Goal: Task Accomplishment & Management: Complete application form

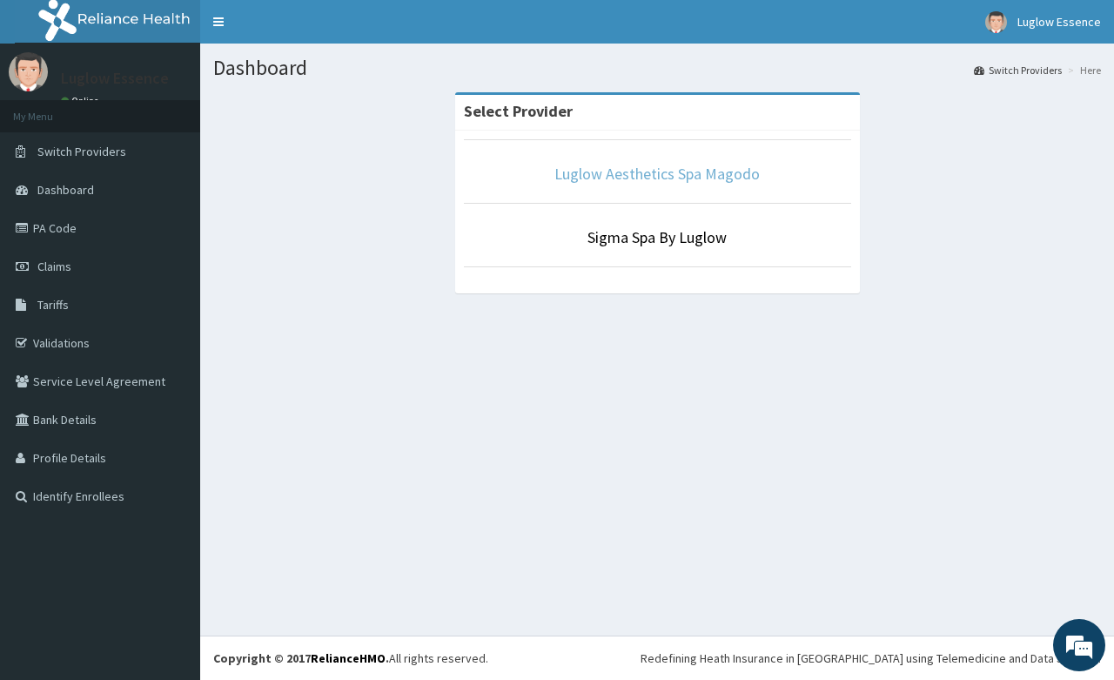
click at [641, 170] on link "Luglow Aesthetics Spa Magodo" at bounding box center [656, 174] width 205 height 20
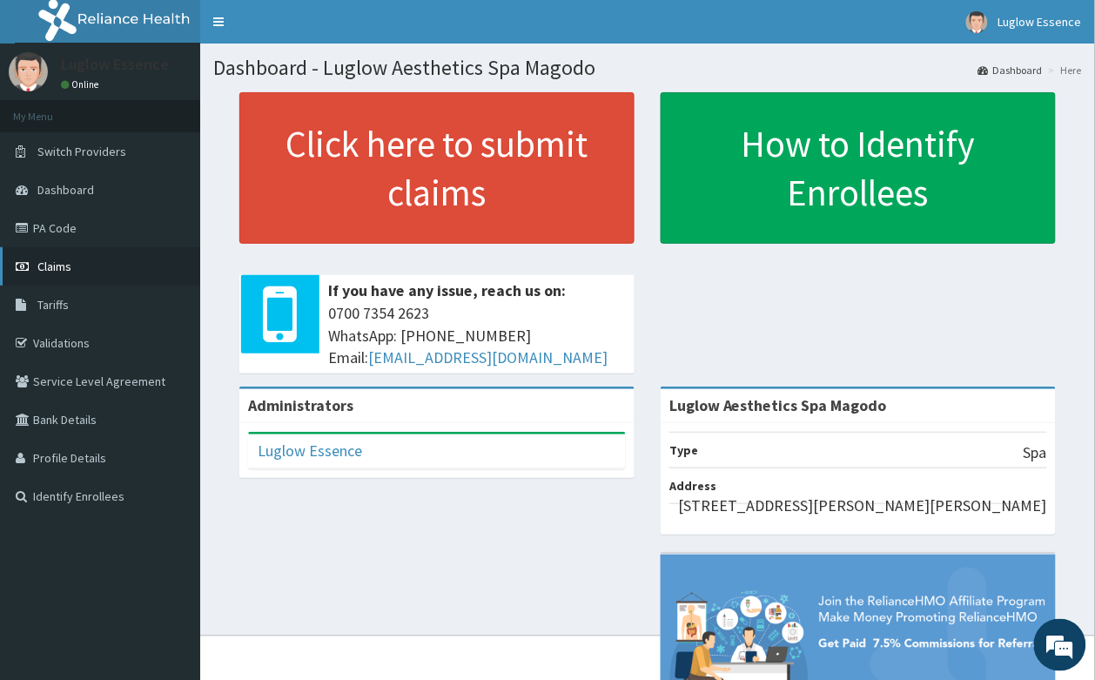
click at [88, 264] on link "Claims" at bounding box center [100, 266] width 200 height 38
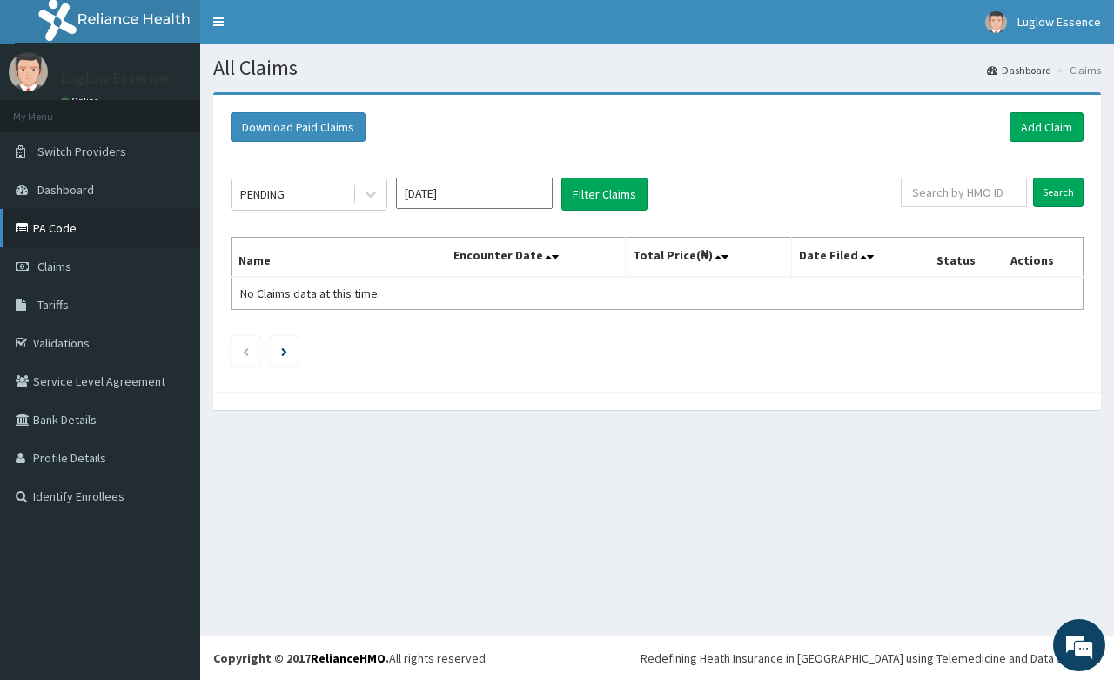
click at [90, 238] on link "PA Code" at bounding box center [100, 228] width 200 height 38
click at [1077, 124] on link "Add Claim" at bounding box center [1047, 127] width 74 height 30
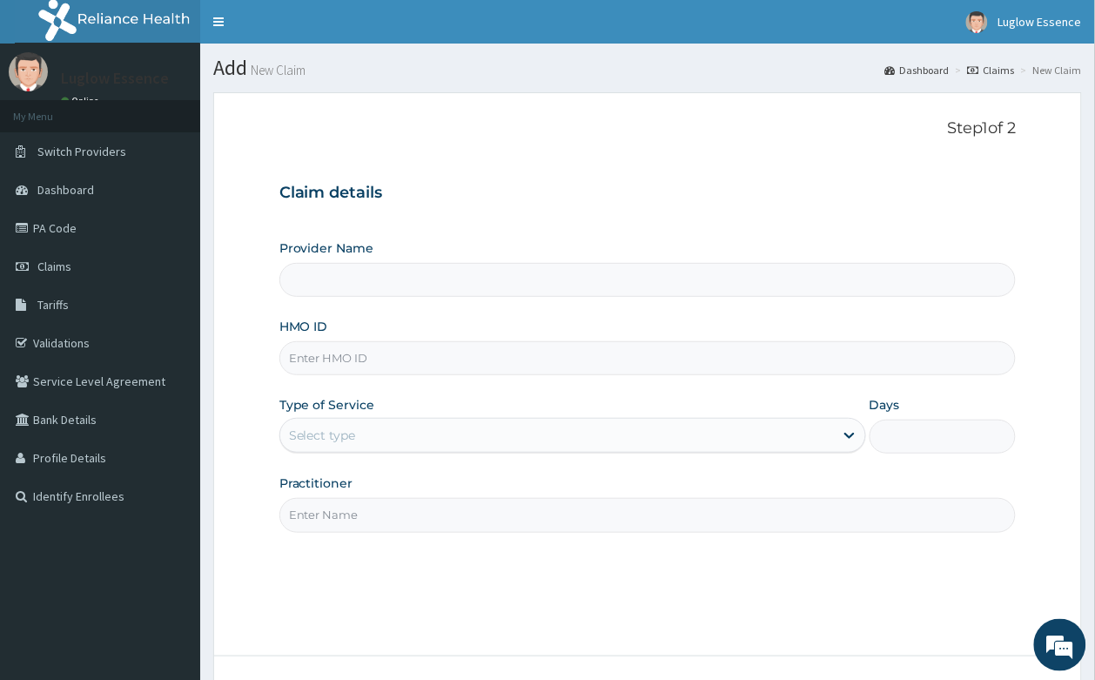
click at [387, 289] on input "Provider Name" at bounding box center [647, 280] width 737 height 34
click at [372, 361] on input "HMO ID" at bounding box center [647, 358] width 737 height 34
paste input "ACH/10352/A PA/AC523F"
drag, startPoint x: 366, startPoint y: 358, endPoint x: 663, endPoint y: 379, distance: 298.4
click at [663, 379] on div "Provider Name HMO ID ACH/10352/A PA/AC523F Type of Service Select type Days Pra…" at bounding box center [647, 385] width 737 height 292
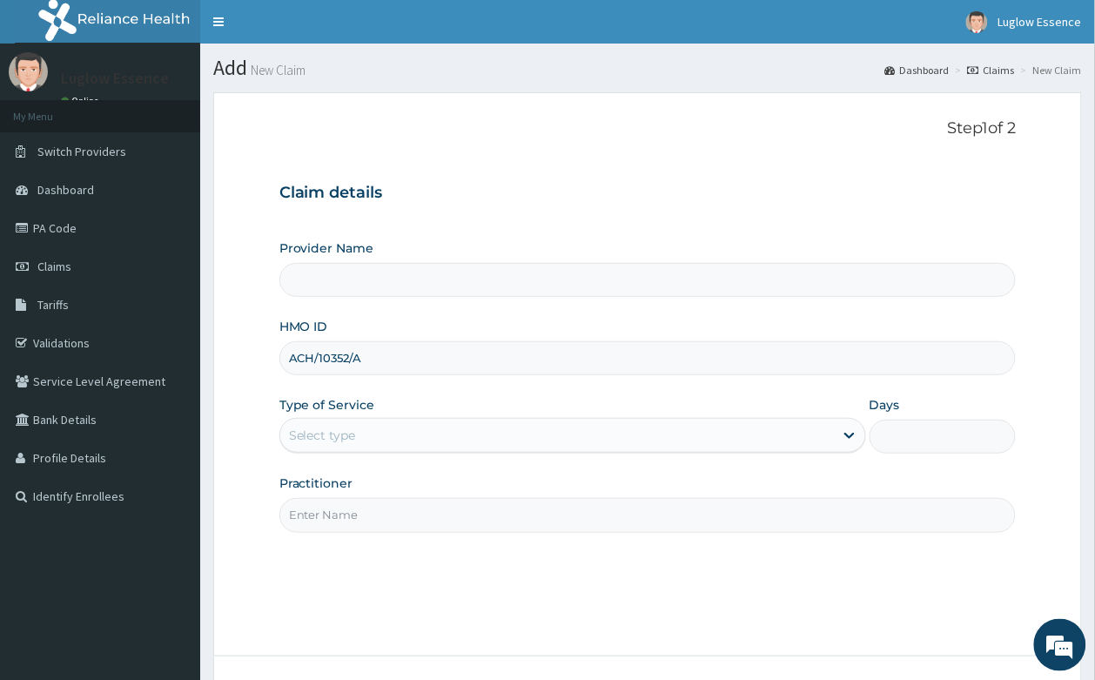
type input "ACH/10352/A"
click at [339, 459] on div "Provider Name HMO ID ACH/10352/A Type of Service Select type Days Practitioner" at bounding box center [647, 385] width 737 height 292
click at [345, 444] on div "Select type" at bounding box center [322, 434] width 67 height 17
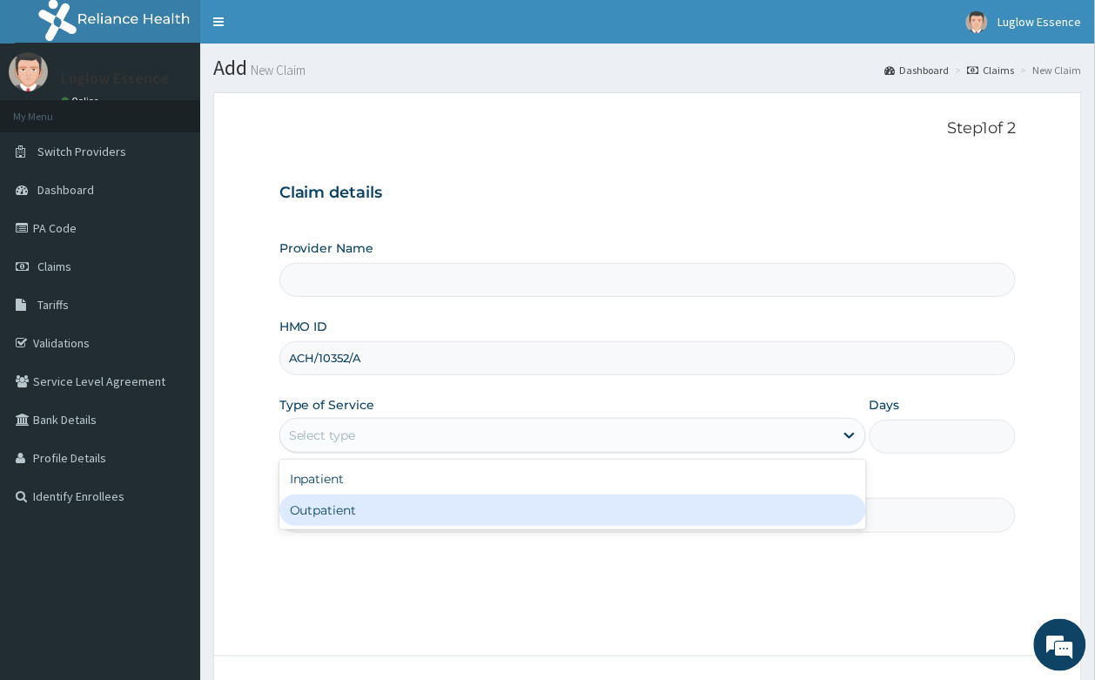
click at [333, 507] on div "Outpatient" at bounding box center [572, 509] width 587 height 31
type input "1"
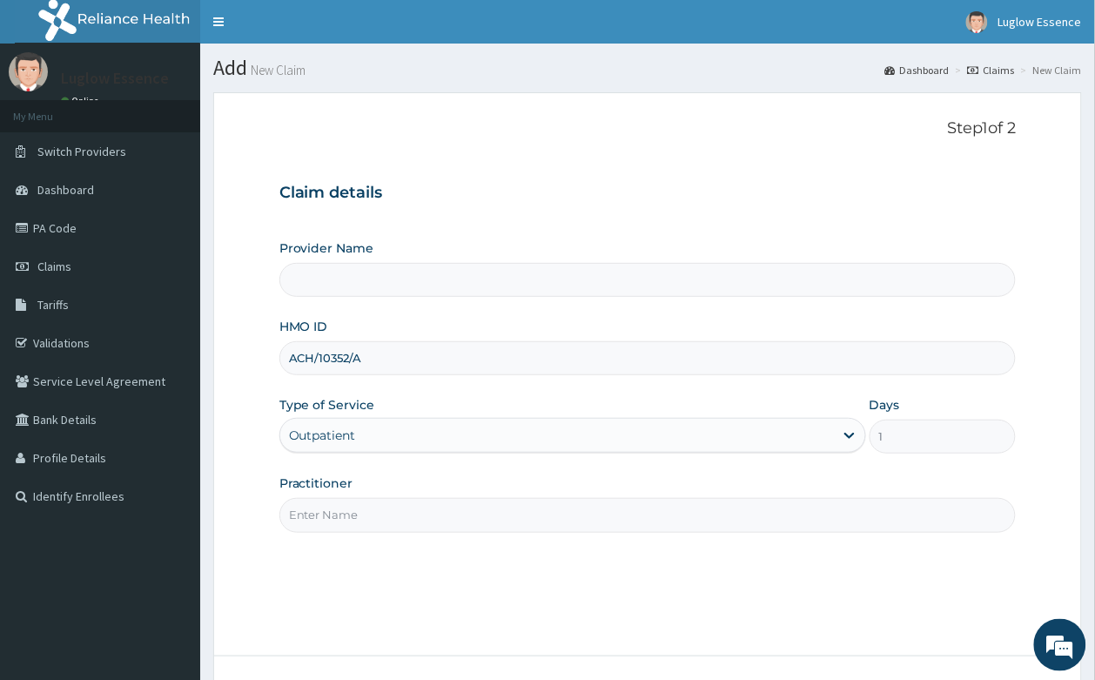
click at [435, 519] on input "Practitioner" at bounding box center [647, 515] width 737 height 34
click at [339, 270] on input "Provider Name" at bounding box center [647, 280] width 737 height 34
click at [338, 278] on input "Provider Name" at bounding box center [647, 280] width 737 height 34
drag, startPoint x: 366, startPoint y: 285, endPoint x: 383, endPoint y: 572, distance: 286.8
click at [366, 288] on input "Provider Name" at bounding box center [647, 280] width 737 height 34
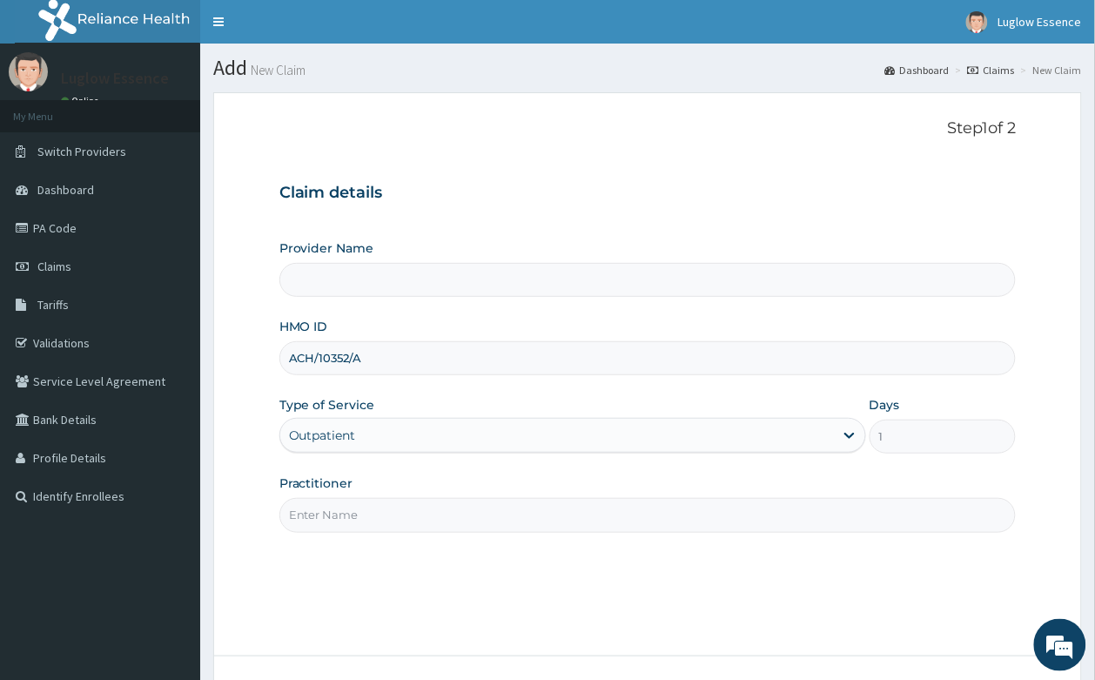
click at [380, 518] on input "Practitioner" at bounding box center [647, 515] width 737 height 34
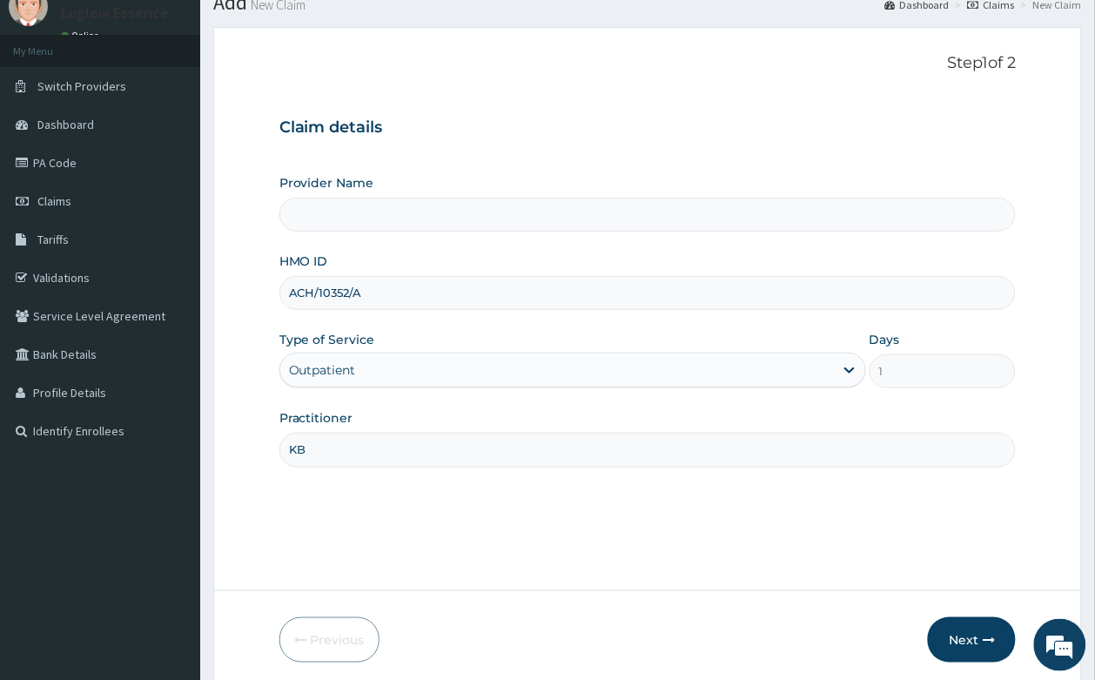
scroll to position [132, 0]
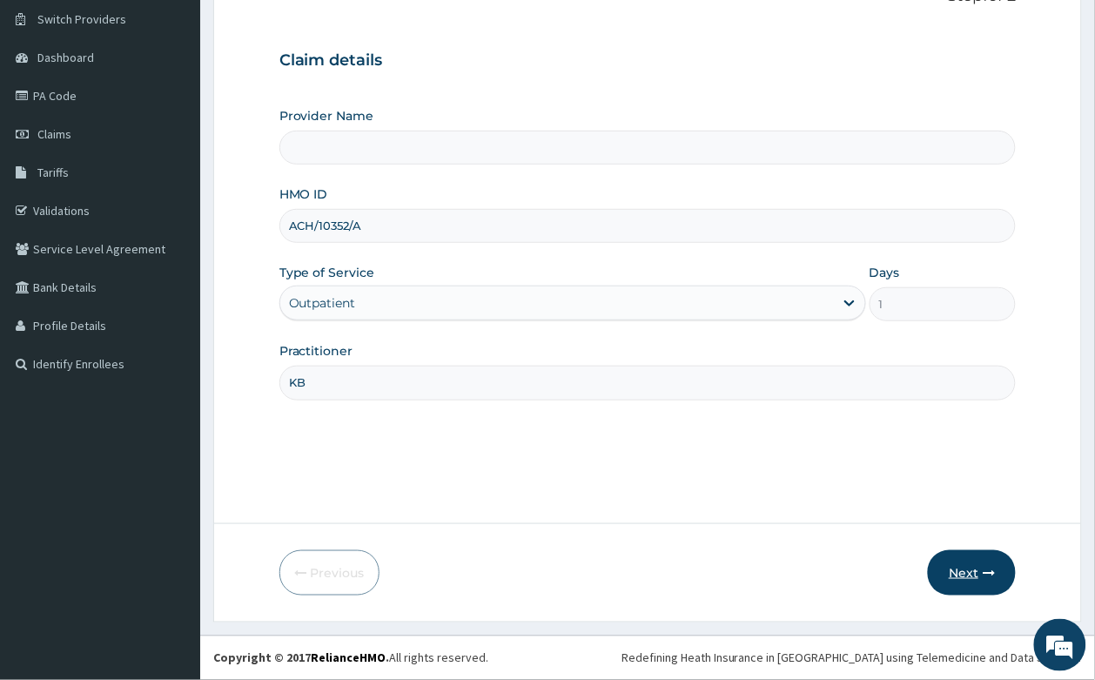
type input "KB"
click at [957, 570] on button "Next" at bounding box center [972, 572] width 88 height 45
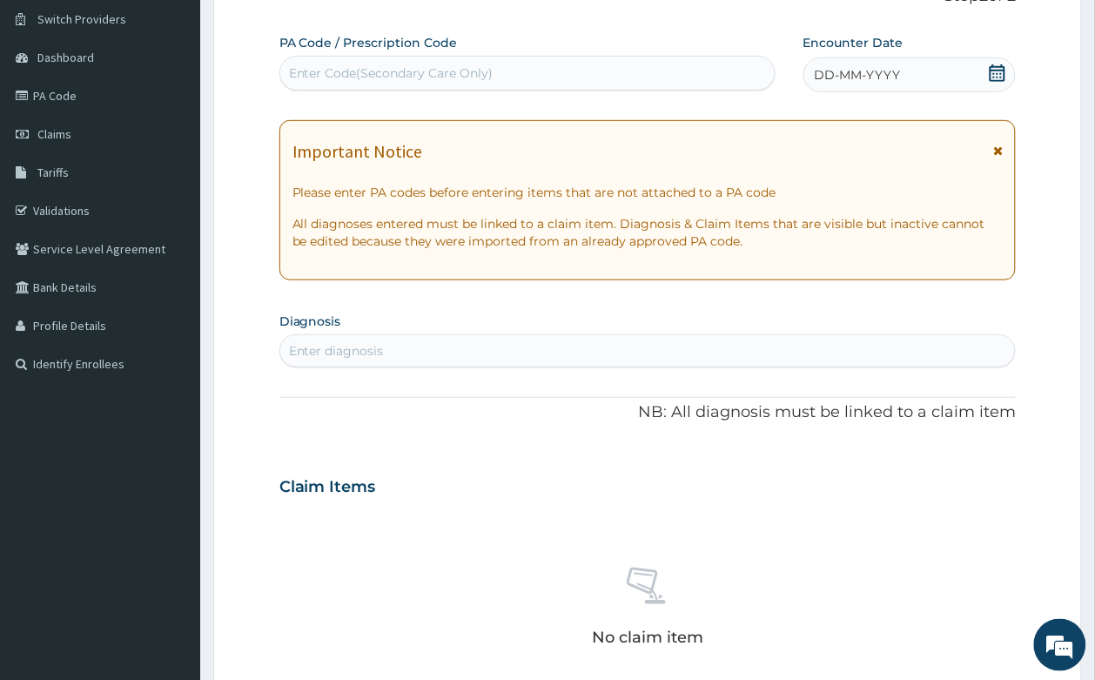
scroll to position [0, 0]
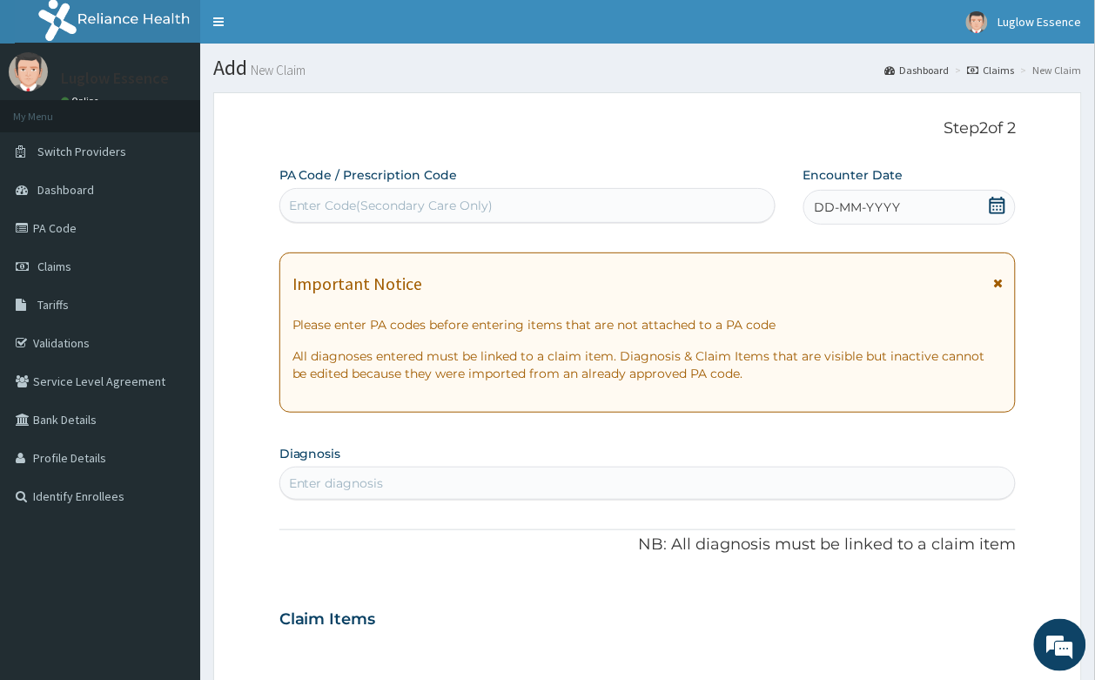
click at [513, 202] on div "Enter Code(Secondary Care Only)" at bounding box center [527, 205] width 494 height 28
paste input "ACH/10352/A PA/AC523F"
drag, startPoint x: 371, startPoint y: 209, endPoint x: 163, endPoint y: 196, distance: 208.4
click at [163, 196] on div "R EL Toggle navigation Luglow Essence Luglow Essence - support@luglowaesthetics…" at bounding box center [547, 625] width 1095 height 1250
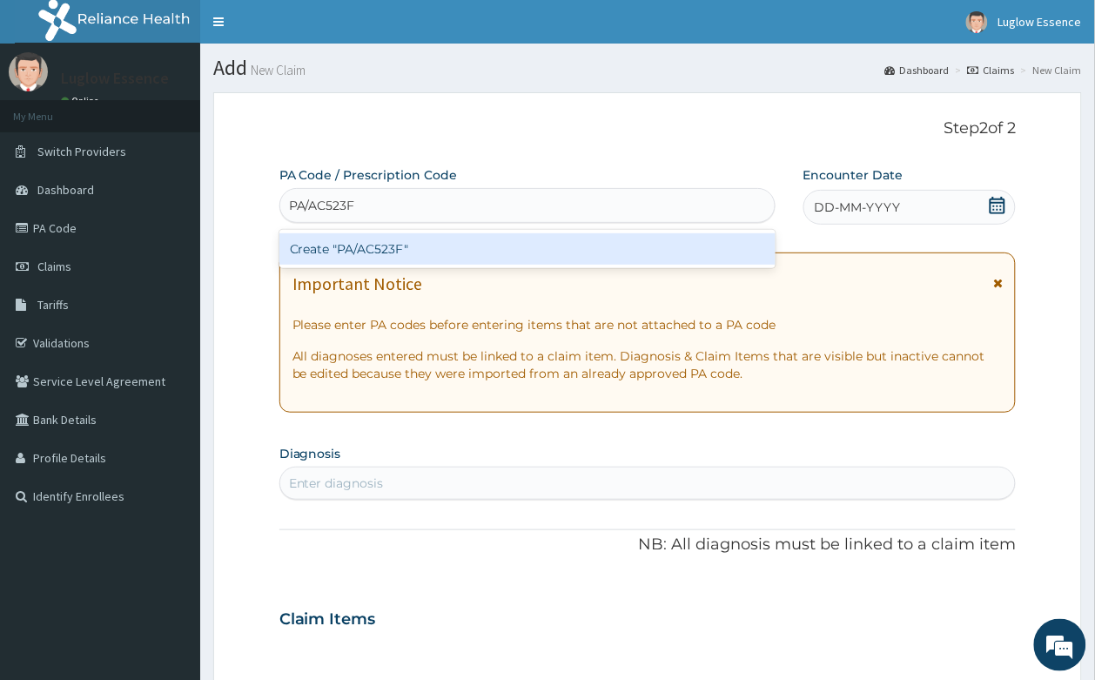
type input "PA/AC523F"
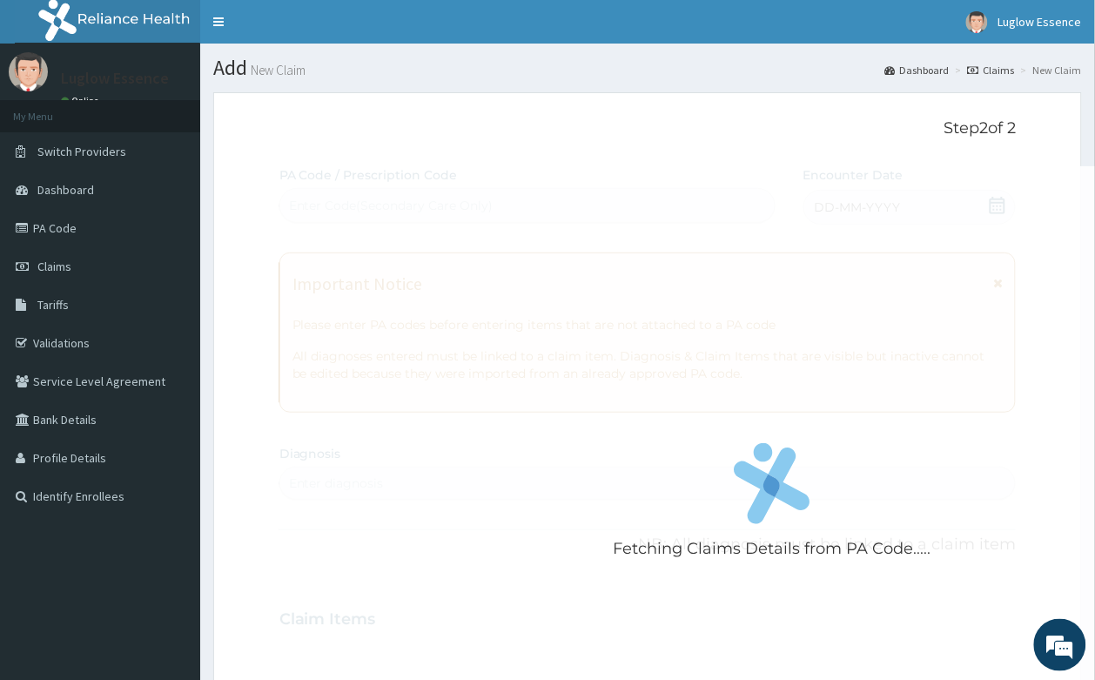
click at [807, 272] on div "Fetching Claims Details from PA Code..... PA Code / Prescription Code Enter Cod…" at bounding box center [647, 616] width 737 height 901
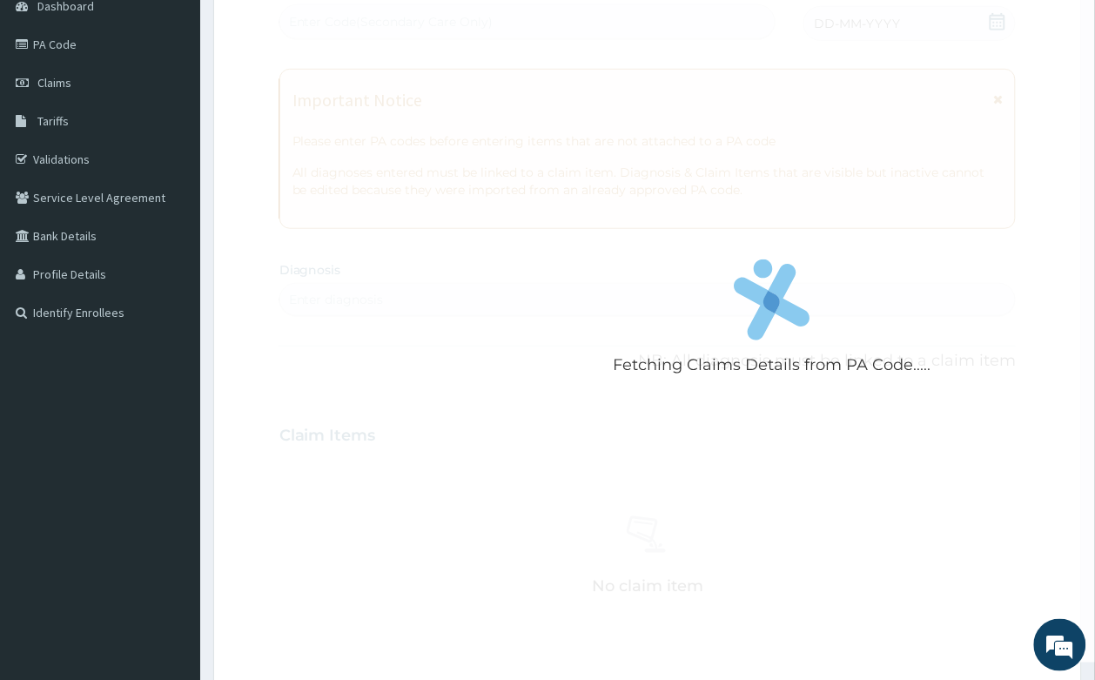
scroll to position [218, 0]
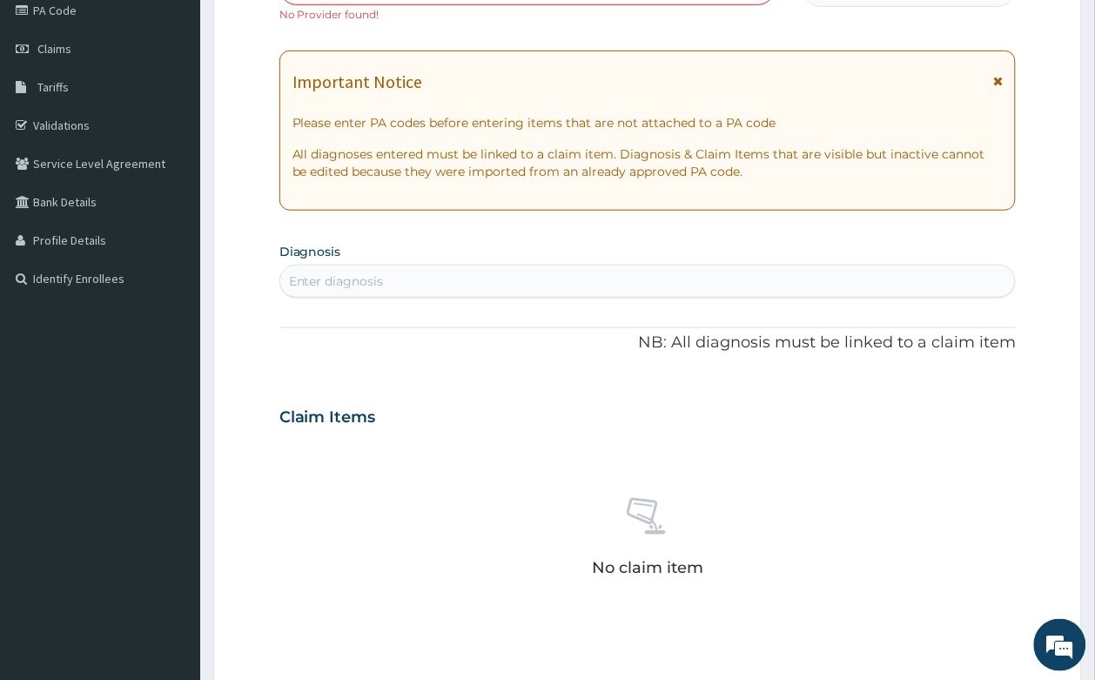
click at [996, 77] on icon at bounding box center [998, 81] width 10 height 12
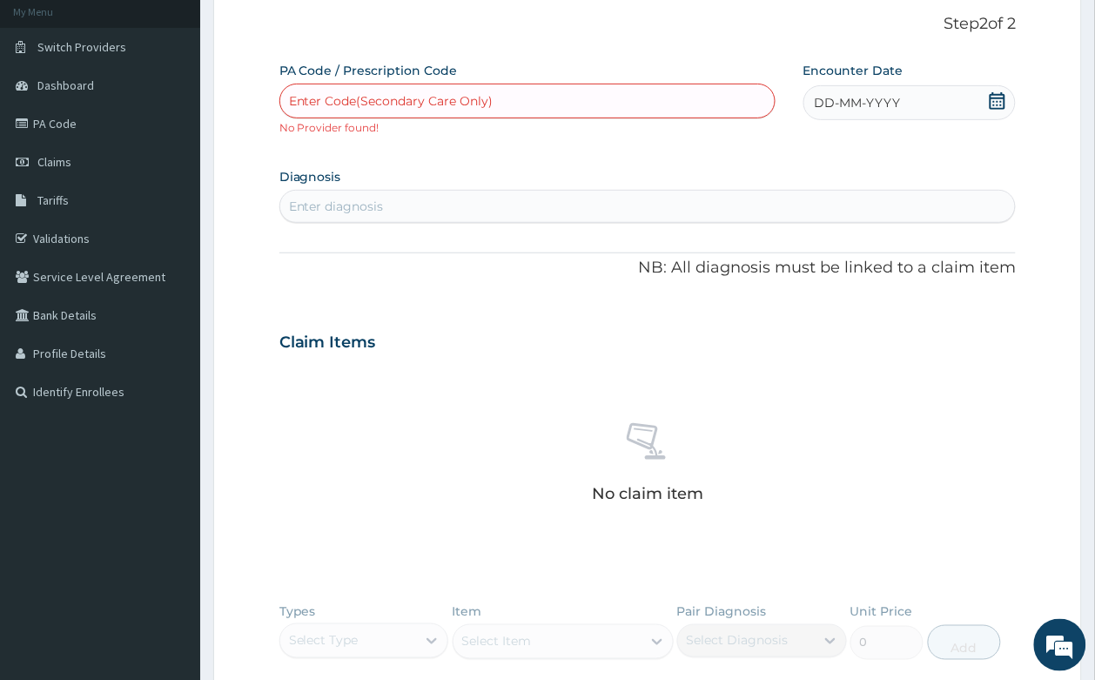
scroll to position [0, 0]
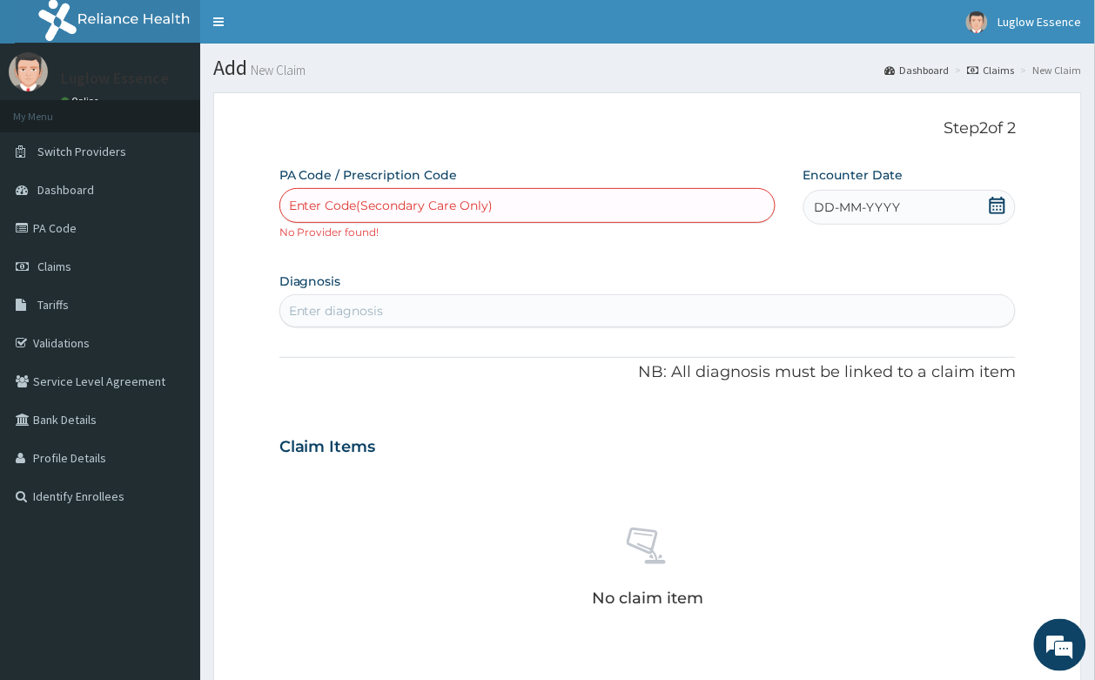
click at [410, 210] on div "Enter Code(Secondary Care Only)" at bounding box center [391, 205] width 205 height 17
click at [55, 262] on span "Claims" at bounding box center [54, 266] width 34 height 16
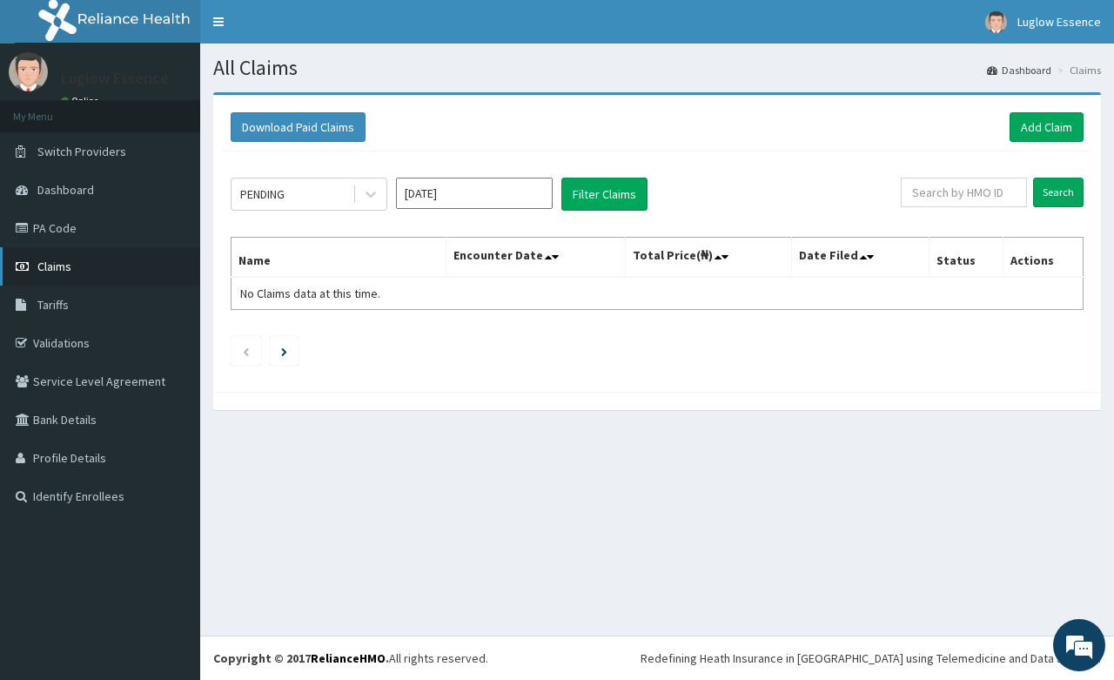
click at [64, 262] on span "Claims" at bounding box center [54, 266] width 34 height 16
click at [1016, 116] on link "Add Claim" at bounding box center [1047, 127] width 74 height 30
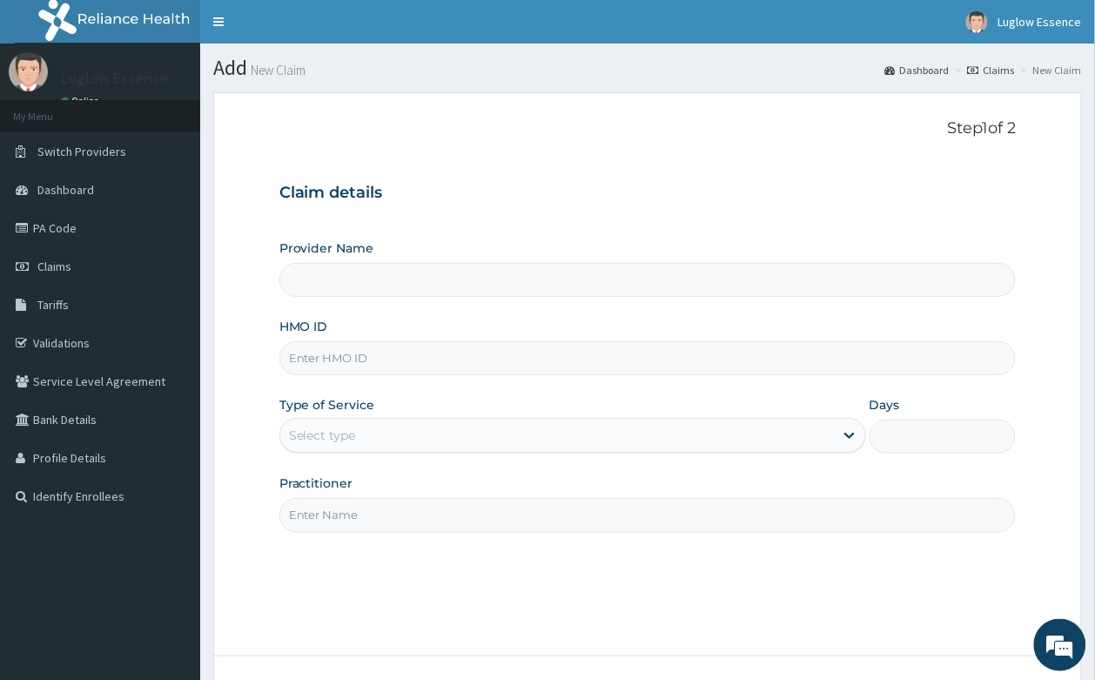
click at [400, 259] on div "Provider Name" at bounding box center [647, 267] width 737 height 57
click at [401, 292] on input "Provider Name" at bounding box center [647, 280] width 737 height 34
